Goal: Task Accomplishment & Management: Use online tool/utility

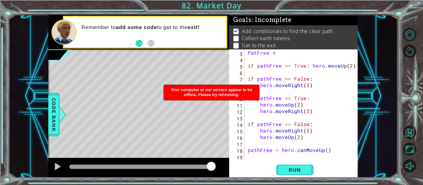
scroll to position [13, 0]
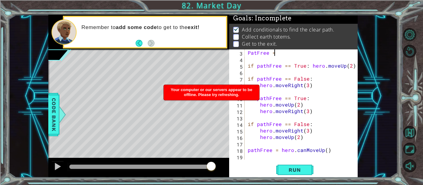
click at [257, 54] on div "PatFree = if pathFree == True : hero . moveUp ( 2 ) if pathFree == False : hero…" at bounding box center [302, 111] width 113 height 123
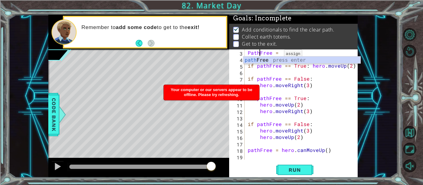
click at [281, 63] on div "path Free press enter" at bounding box center [301, 68] width 117 height 22
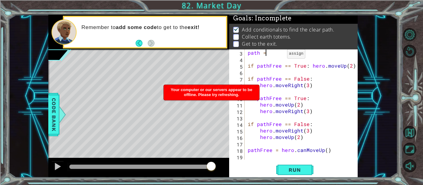
click at [279, 55] on div "path = if pathFree == True : hero . moveUp ( 2 ) if pathFree == False : hero . …" at bounding box center [302, 111] width 113 height 123
click at [260, 55] on div "path = if pathFree == True : hero . moveUp ( 2 ) if pathFree == False : hero . …" at bounding box center [302, 111] width 113 height 123
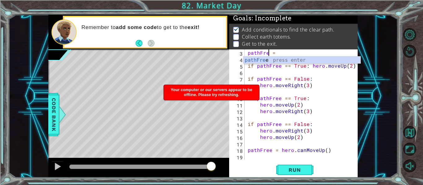
scroll to position [0, 2]
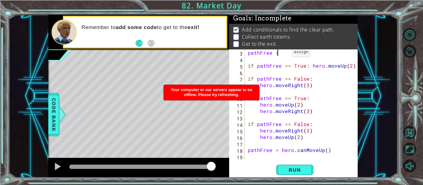
click at [284, 54] on div "pathFree = if pathFree == True : hero . moveUp ( 2 ) if pathFree == False : her…" at bounding box center [302, 111] width 113 height 123
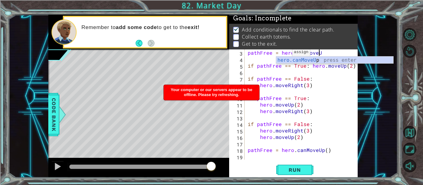
scroll to position [0, 4]
type textarea "pathFree = hero.canmoveUp"
click at [300, 174] on button "Run" at bounding box center [294, 170] width 37 height 13
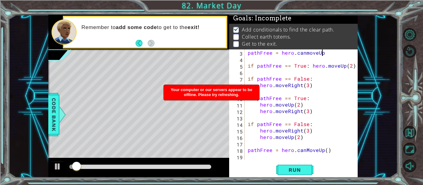
click at [325, 92] on div "pathFree = hero . canmoveUp if pathFree == True : hero . moveUp ( 2 ) if pathFr…" at bounding box center [302, 111] width 113 height 123
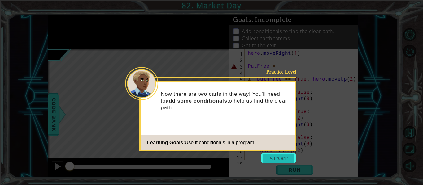
click at [288, 159] on button "Start" at bounding box center [278, 159] width 35 height 10
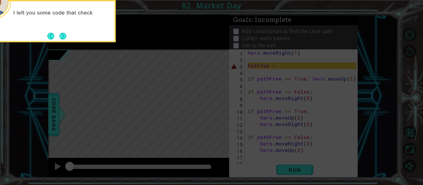
click at [265, 69] on icon at bounding box center [211, 27] width 423 height 315
click at [64, 37] on button "Next" at bounding box center [62, 36] width 7 height 7
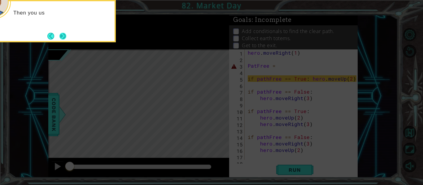
click at [64, 37] on button "Next" at bounding box center [62, 36] width 7 height 7
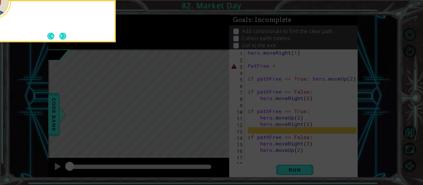
click at [64, 37] on button "Next" at bounding box center [62, 35] width 7 height 7
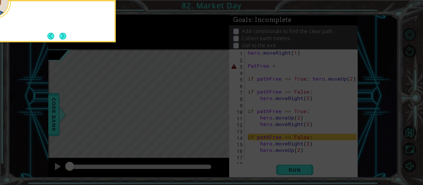
click at [64, 37] on button "Next" at bounding box center [62, 36] width 7 height 7
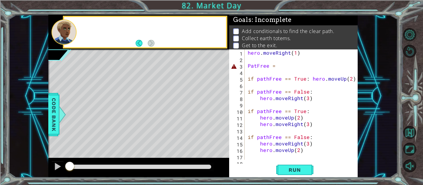
click at [64, 37] on div at bounding box center [63, 31] width 25 height 25
click at [256, 68] on div "hero . moveRight ( 1 ) PatFree = if pathFree == True : hero . moveUp ( 2 ) if p…" at bounding box center [302, 111] width 113 height 123
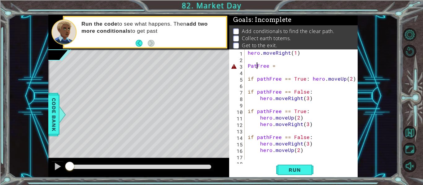
scroll to position [0, 1]
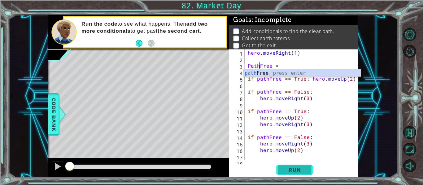
type textarea "PathFree ="
click at [291, 171] on span "Run" at bounding box center [294, 170] width 24 height 6
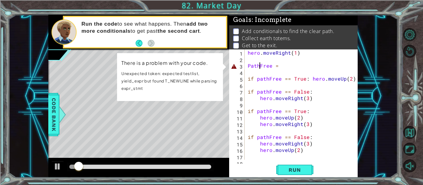
click at [284, 71] on div "hero . moveRight ( 1 ) PathFree = if pathFree == True : hero . moveUp ( 2 ) if …" at bounding box center [302, 111] width 113 height 123
click at [292, 67] on div "hero . moveRight ( 1 ) PathFree = if pathFree == True : hero . moveUp ( 2 ) if …" at bounding box center [302, 111] width 113 height 123
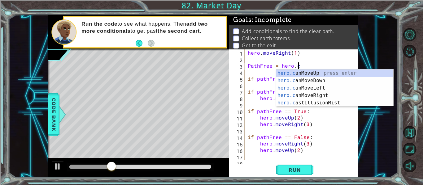
scroll to position [0, 3]
type textarea "PathFree = hero.can"
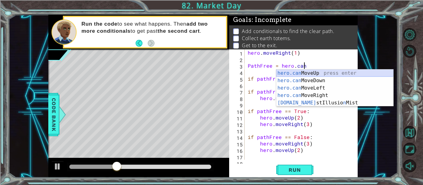
click at [357, 72] on div "hero.can MoveUp press enter hero.can MoveDown press enter hero.can MoveLeft pre…" at bounding box center [334, 96] width 117 height 52
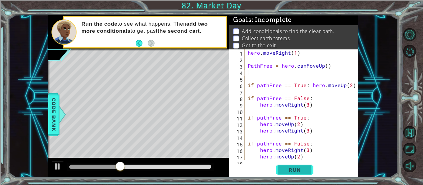
click at [306, 172] on span "Run" at bounding box center [294, 170] width 24 height 6
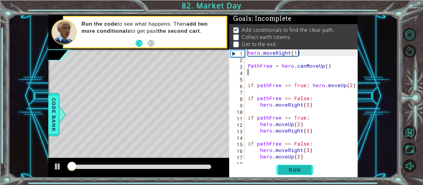
scroll to position [2, 0]
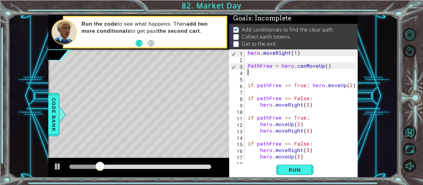
click at [325, 69] on div "hero . moveRight ( 1 ) PathFree = hero . canMoveUp ( ) if pathFree == True : he…" at bounding box center [302, 111] width 113 height 123
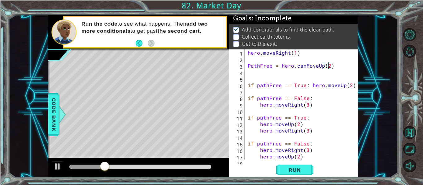
scroll to position [0, 5]
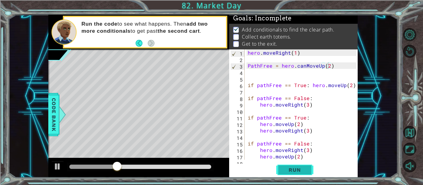
click at [290, 168] on span "Run" at bounding box center [294, 170] width 24 height 6
click at [247, 87] on div "hero . moveRight ( 1 ) PathFree = hero . canMoveUp ( 2 ) if pathFree == True : …" at bounding box center [302, 111] width 113 height 123
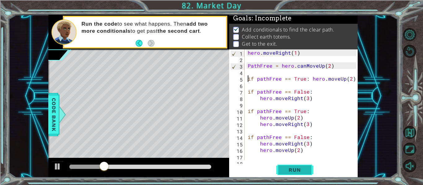
click at [285, 167] on span "Run" at bounding box center [294, 170] width 24 height 6
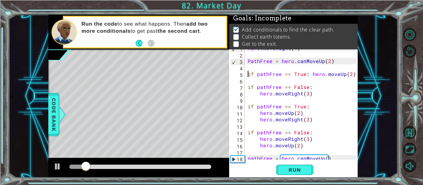
scroll to position [5, 0]
click at [259, 76] on div "hero . moveRight ( 1 ) PathFree = hero . canMoveUp ( 2 ) if pathFree == True : …" at bounding box center [302, 106] width 113 height 123
click at [309, 74] on div "hero . moveRight ( 1 ) PathFree = hero . canMoveUp ( 2 ) if pathFree == True : …" at bounding box center [302, 106] width 113 height 123
type textarea "hero.moveUp(2)"
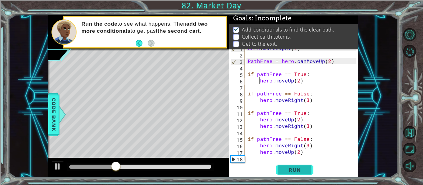
click at [307, 171] on button "Run" at bounding box center [294, 170] width 37 height 13
click at [280, 172] on button "Run" at bounding box center [294, 170] width 37 height 13
